Goal: Navigation & Orientation: Find specific page/section

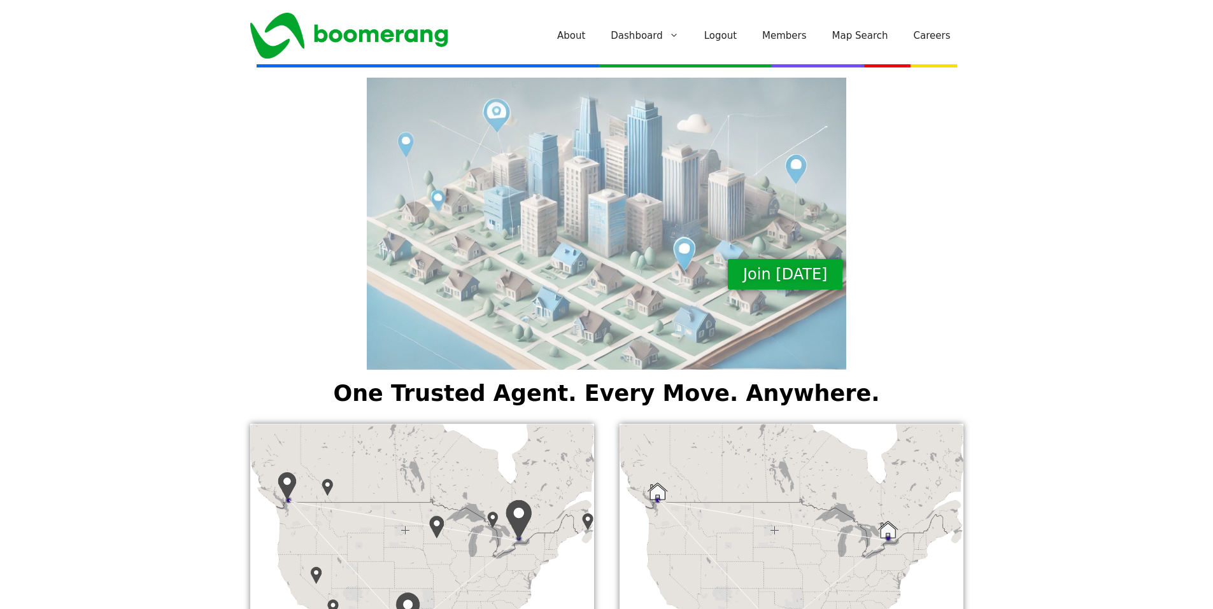
click at [343, 34] on div at bounding box center [607, 200] width 726 height 374
drag, startPoint x: 448, startPoint y: 38, endPoint x: 273, endPoint y: 32, distance: 175.2
click at [273, 32] on div at bounding box center [607, 200] width 726 height 374
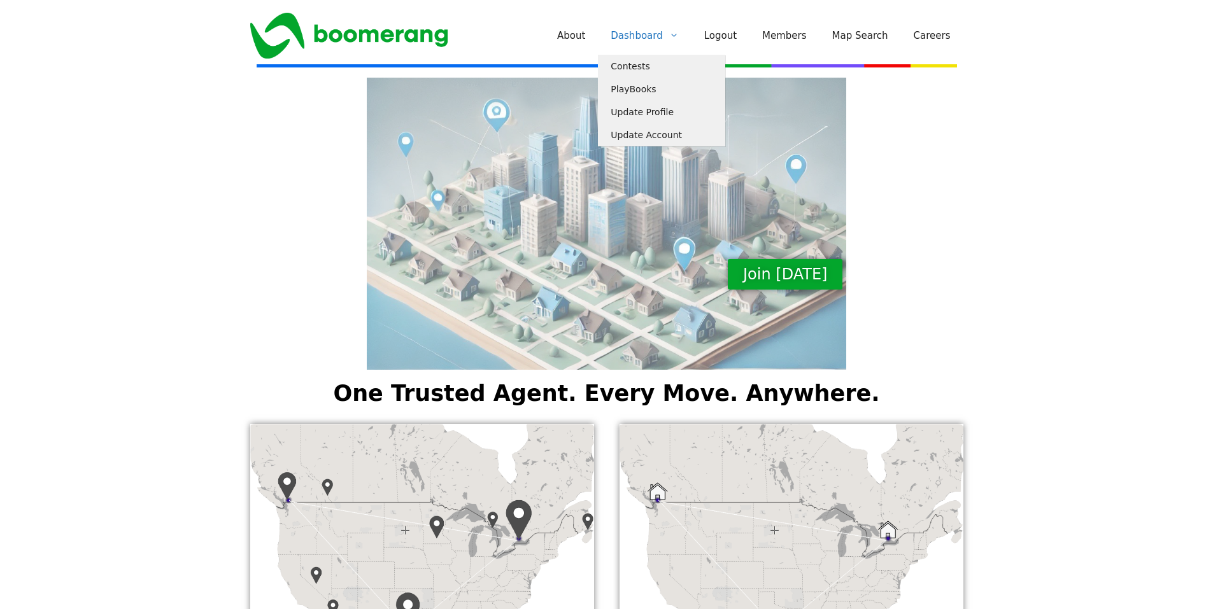
click at [672, 37] on link "Dashboard" at bounding box center [644, 36] width 93 height 38
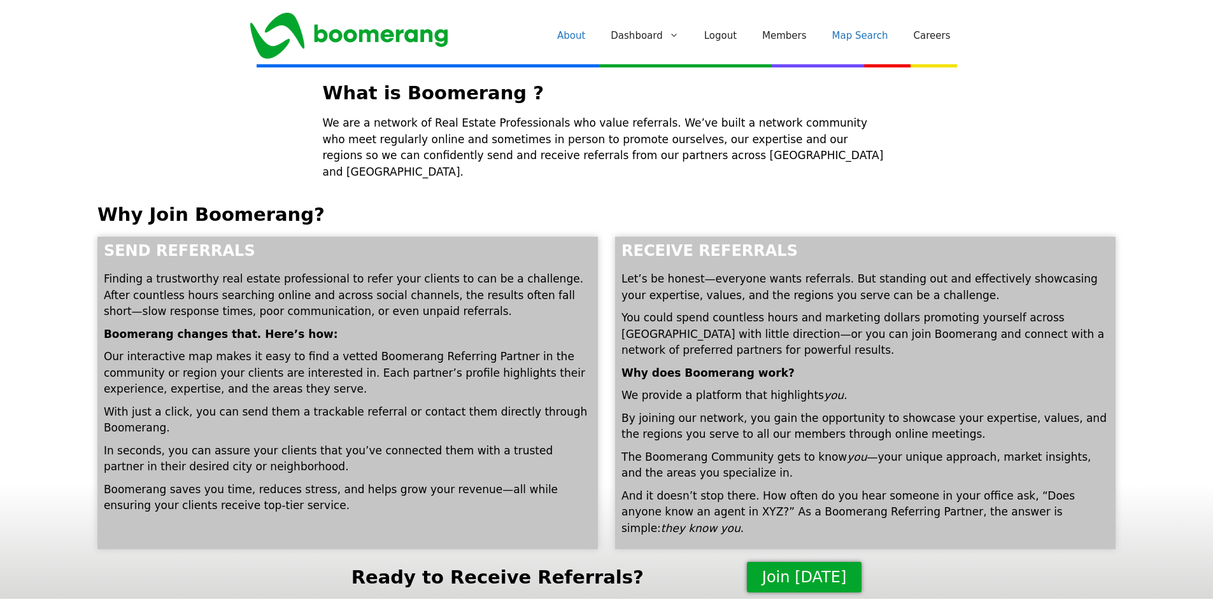
click at [872, 38] on link "Map Search" at bounding box center [859, 36] width 81 height 38
